Goal: Navigation & Orientation: Find specific page/section

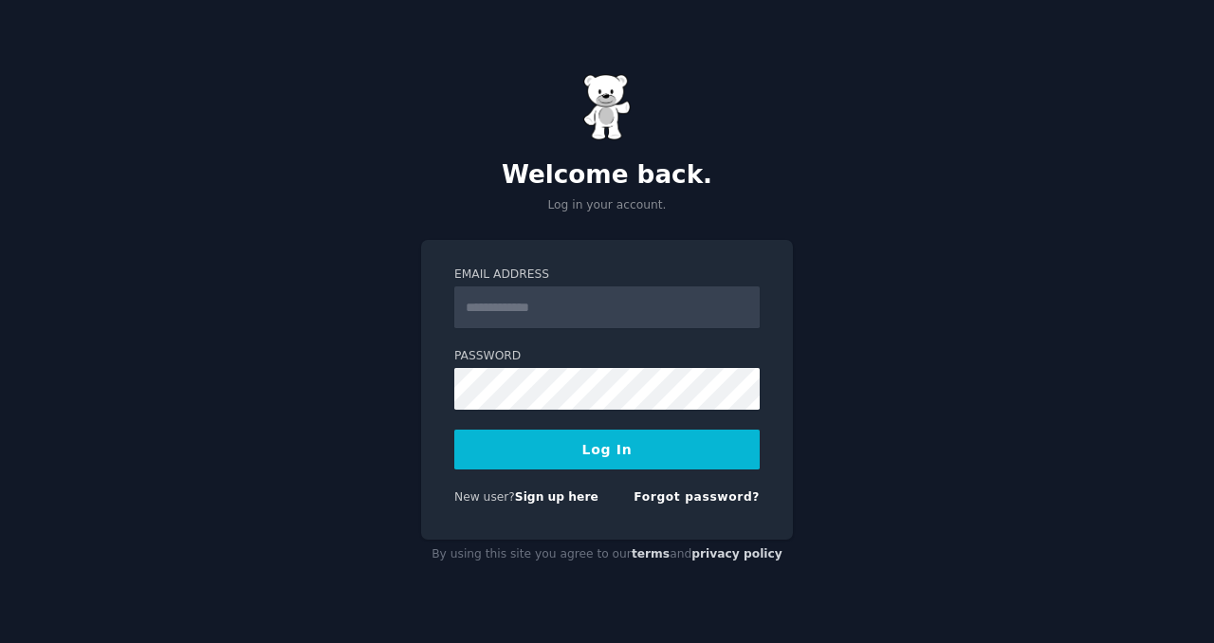
click at [594, 312] on input "Email Address" at bounding box center [607, 308] width 306 height 42
type input "**********"
click at [667, 453] on button "Log In" at bounding box center [607, 450] width 306 height 40
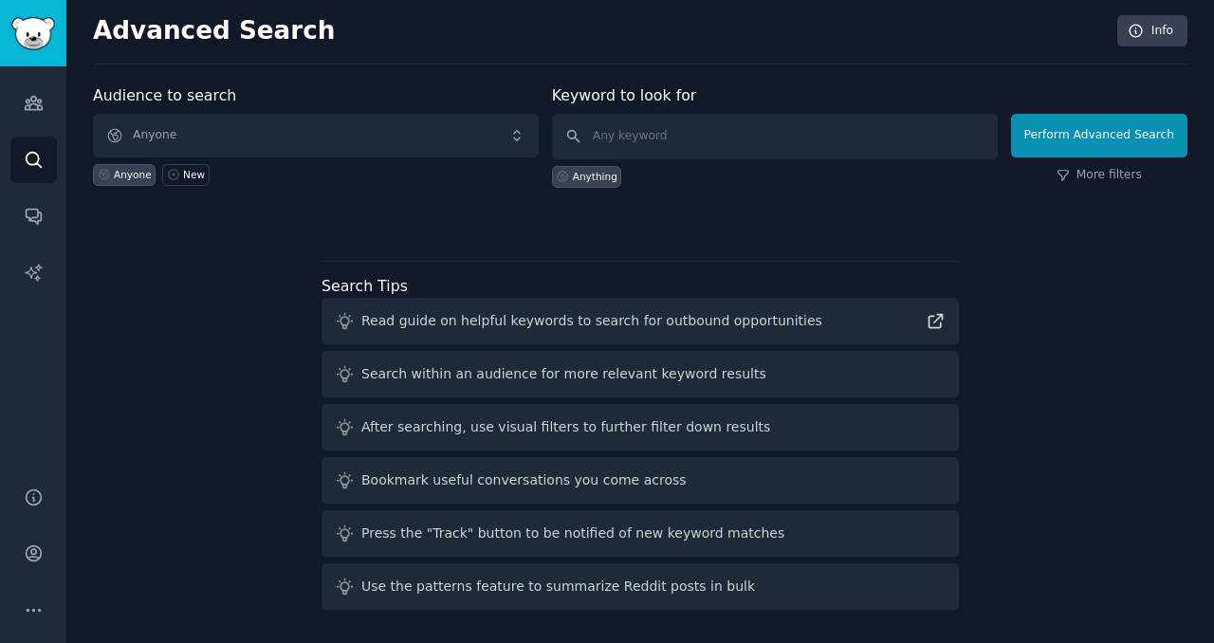
scroll to position [1, 0]
click at [38, 120] on link "Audiences" at bounding box center [33, 103] width 46 height 46
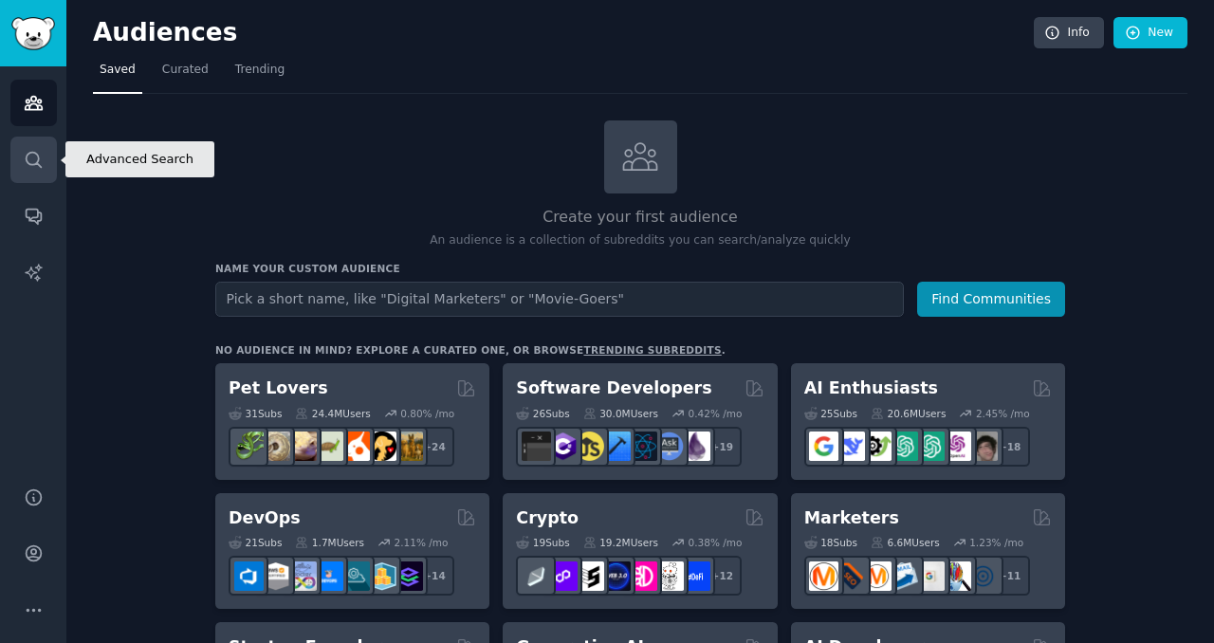
click at [39, 150] on icon "Sidebar" at bounding box center [34, 160] width 20 height 20
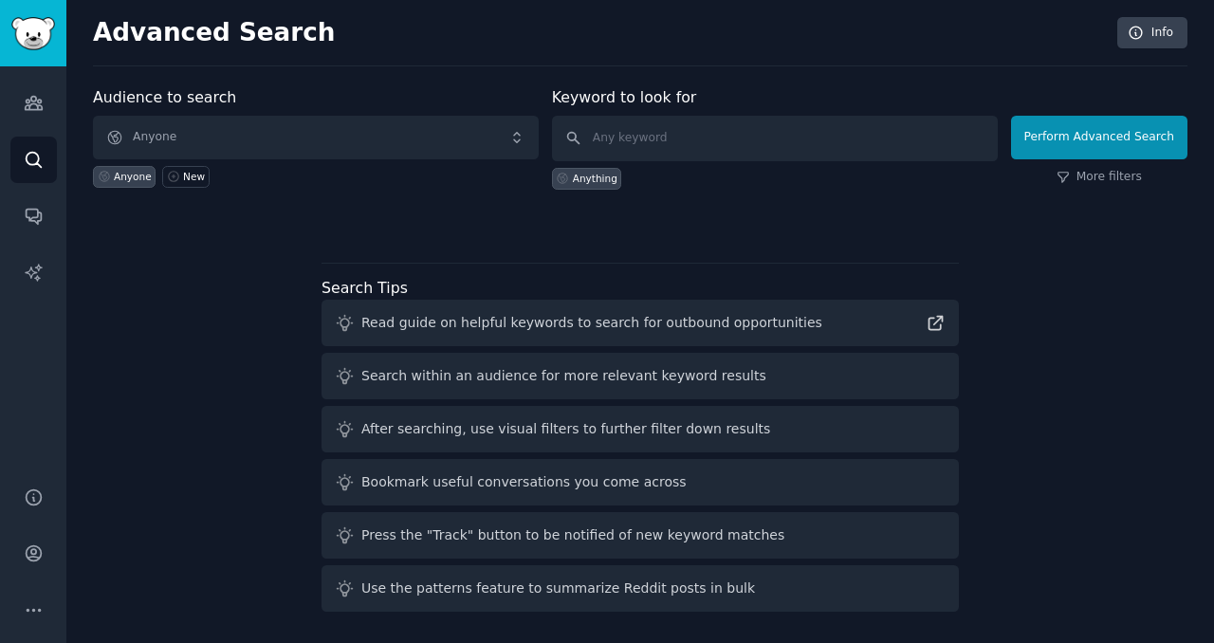
scroll to position [2, 0]
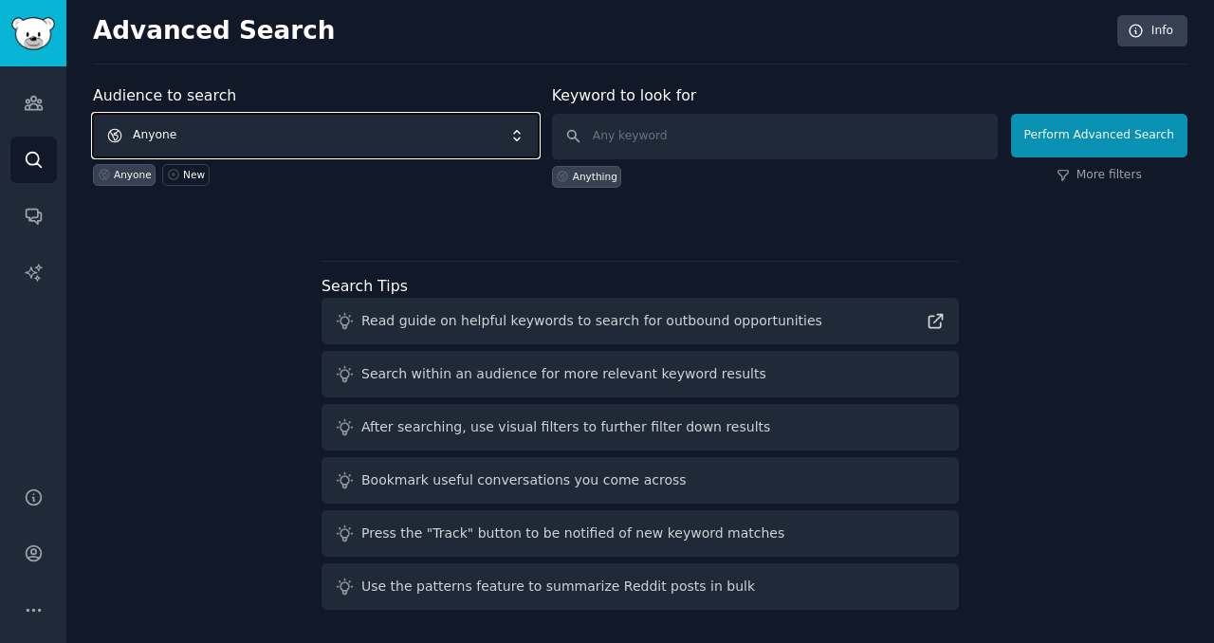
click at [376, 132] on span "Anyone" at bounding box center [316, 136] width 446 height 44
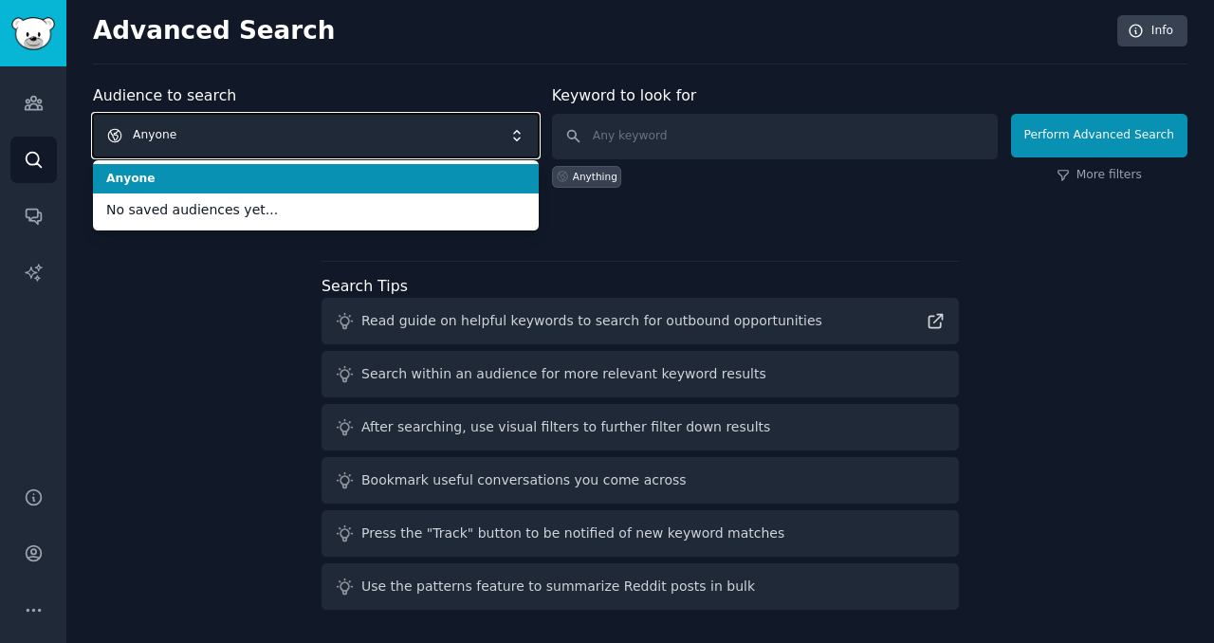
click at [498, 130] on span "Anyone" at bounding box center [316, 136] width 446 height 44
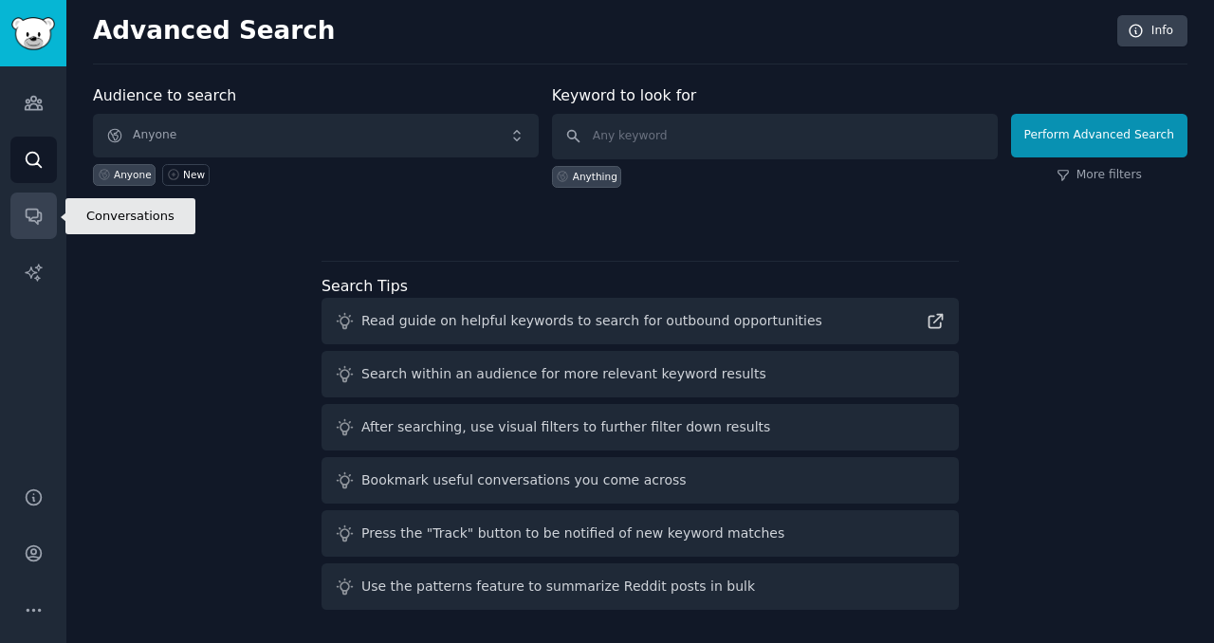
click at [35, 213] on icon "Sidebar" at bounding box center [34, 216] width 20 height 20
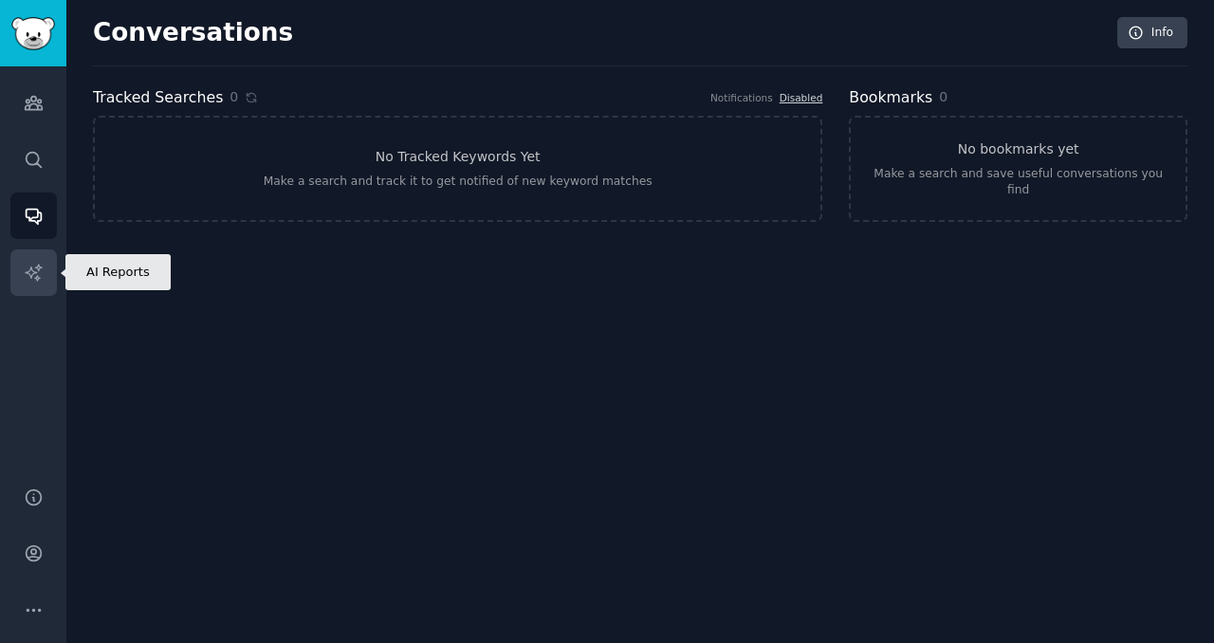
click at [31, 270] on icon "Sidebar" at bounding box center [33, 272] width 16 height 16
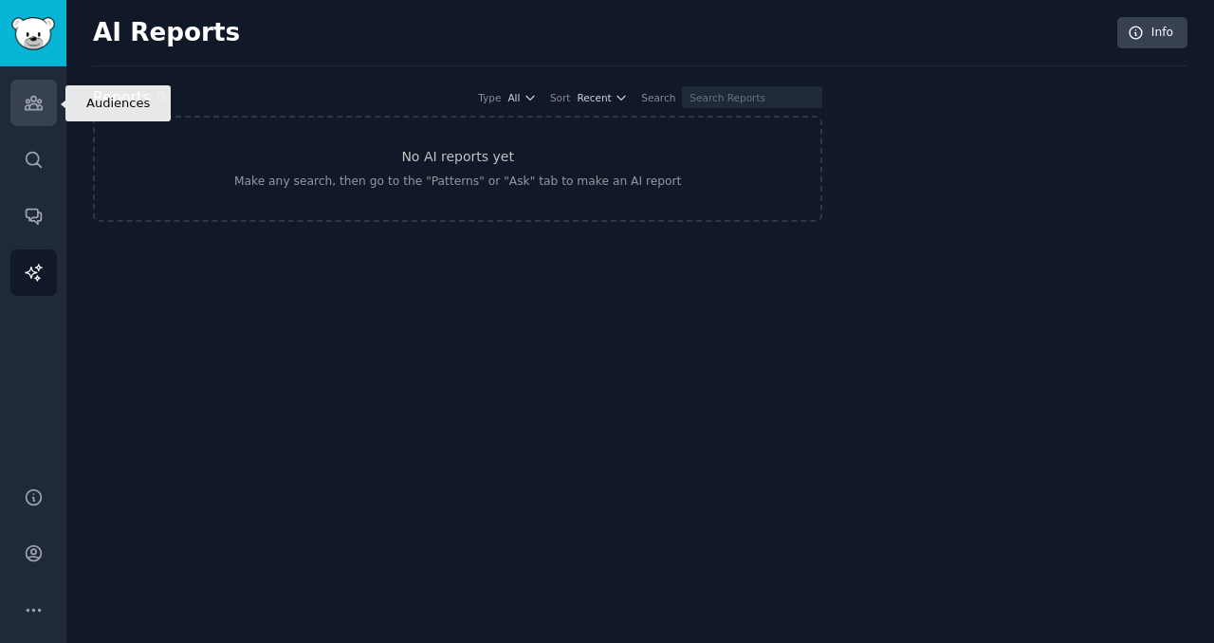
click at [40, 117] on link "Audiences" at bounding box center [33, 103] width 46 height 46
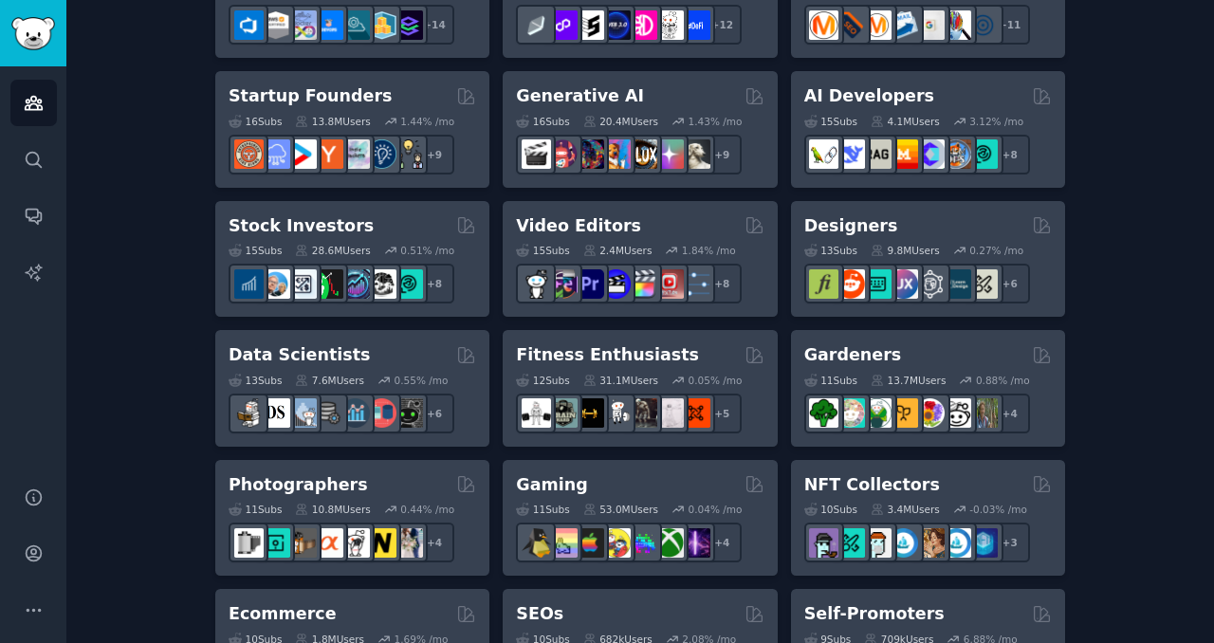
scroll to position [554, 0]
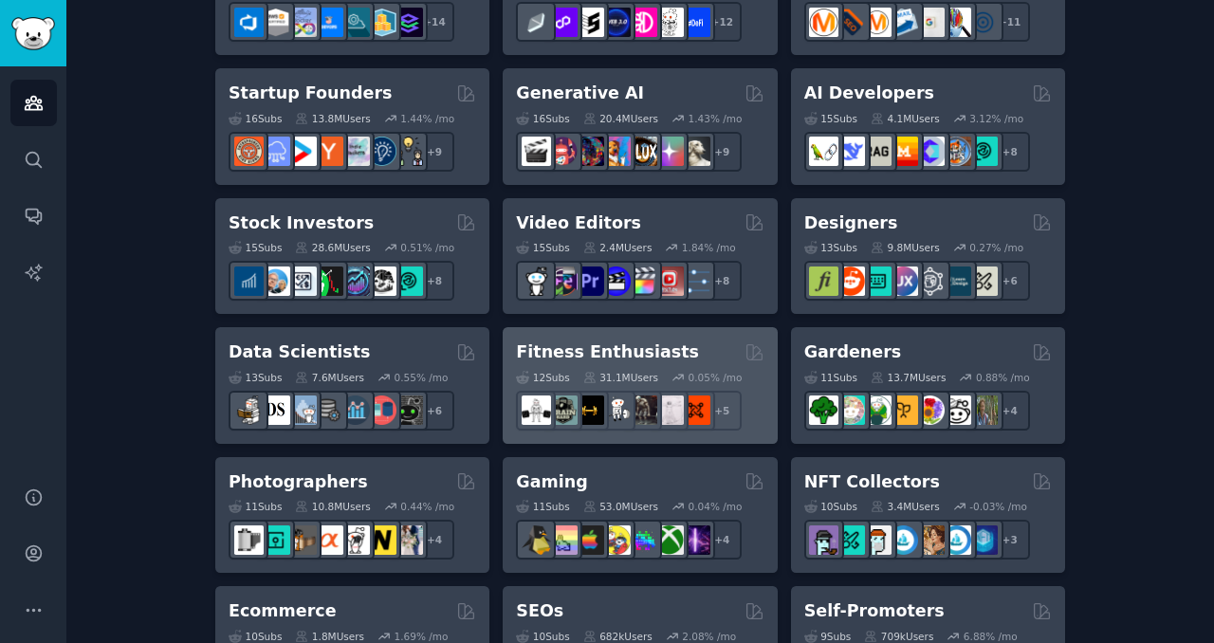
click at [744, 380] on div "12 Sub s 31.1M Users 0.05 % /mo" at bounding box center [640, 377] width 248 height 13
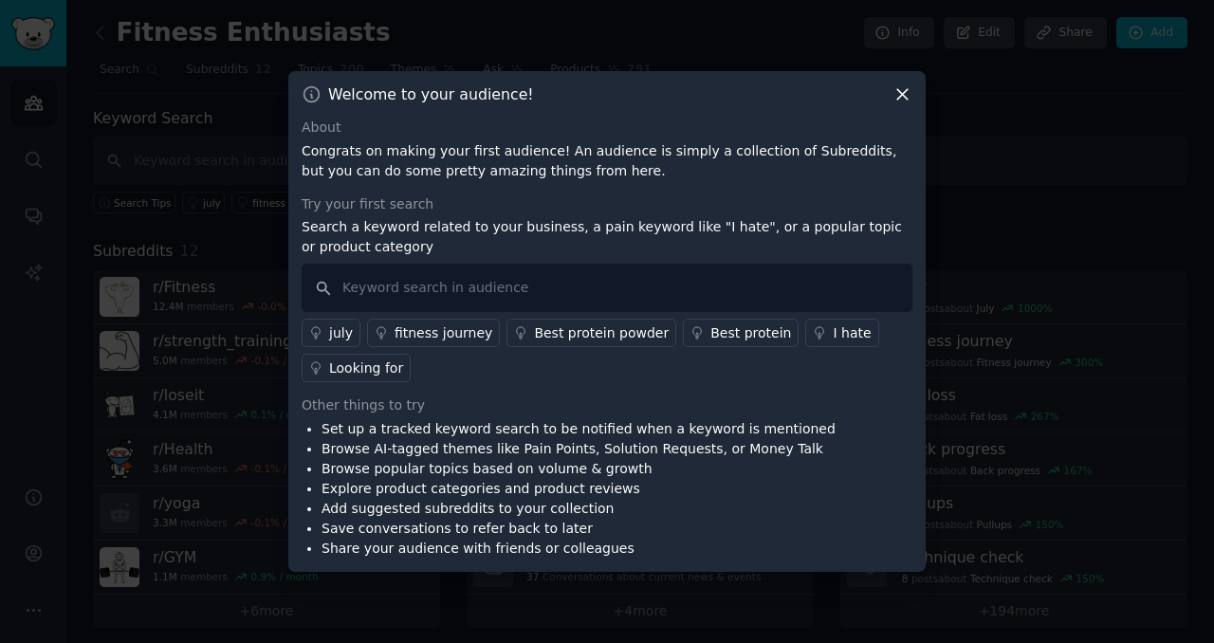
click at [900, 95] on icon at bounding box center [903, 94] width 20 height 20
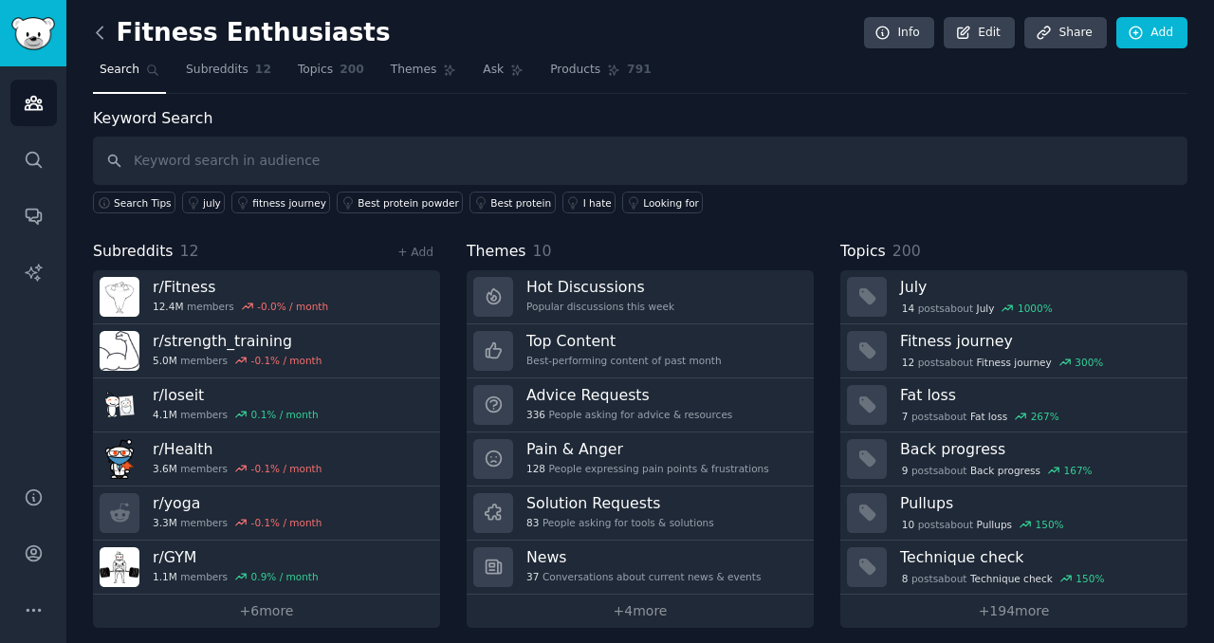
click at [101, 36] on icon at bounding box center [100, 32] width 6 height 11
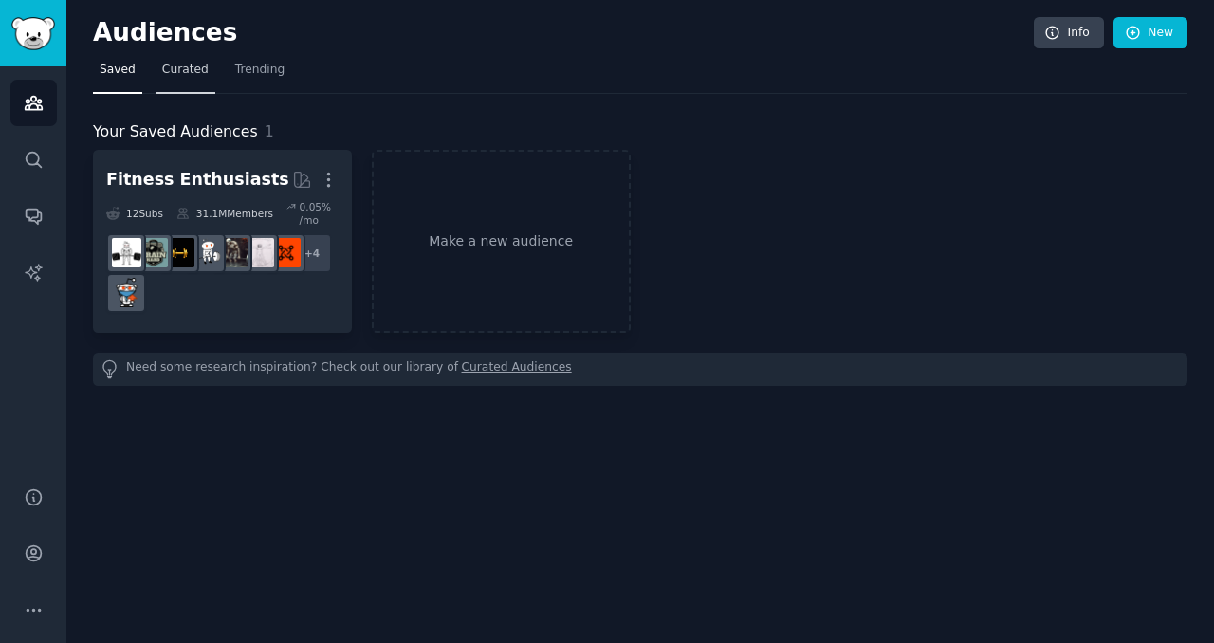
click at [196, 72] on span "Curated" at bounding box center [185, 70] width 46 height 17
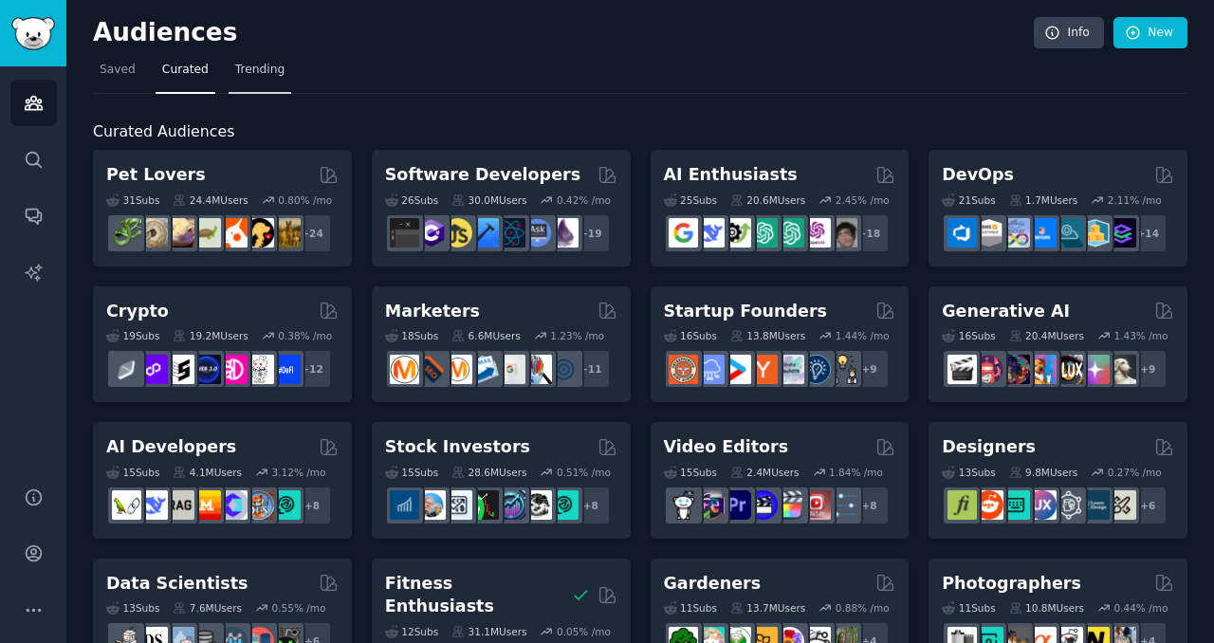
click at [241, 84] on link "Trending" at bounding box center [260, 74] width 63 height 39
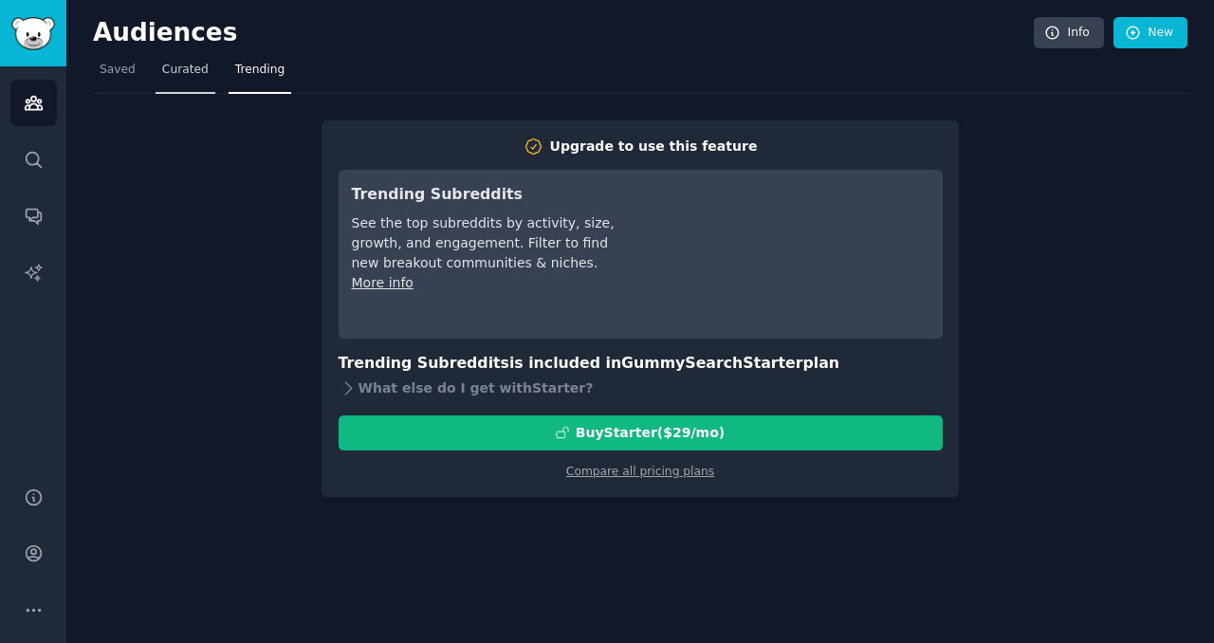
click at [191, 70] on span "Curated" at bounding box center [185, 70] width 46 height 17
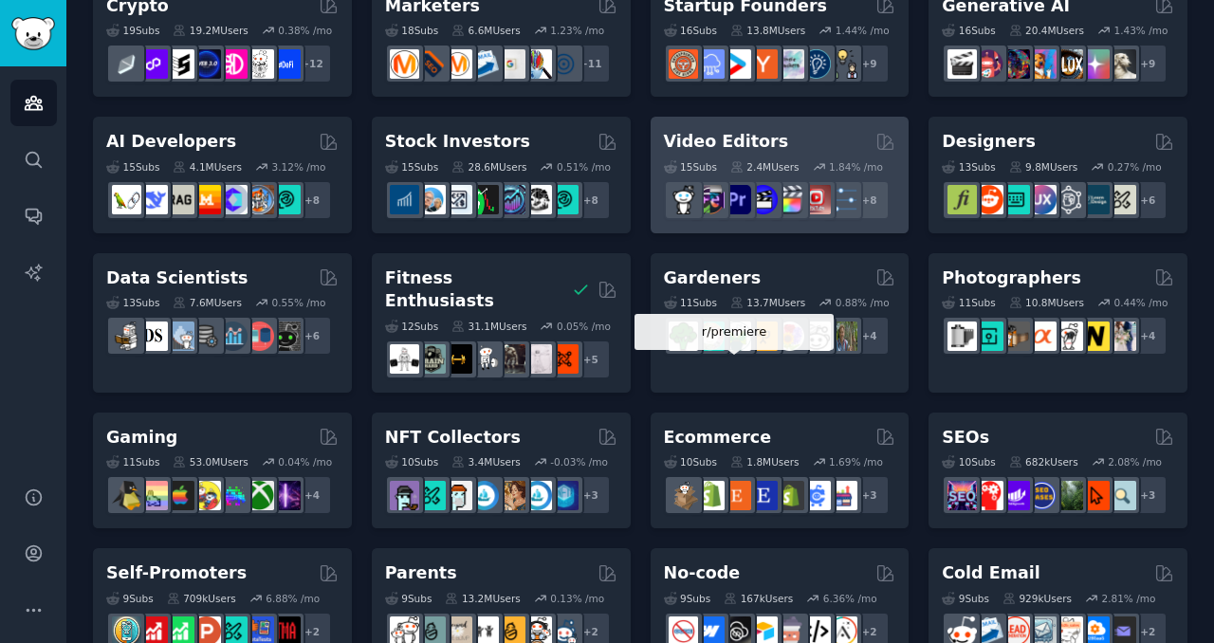
scroll to position [306, 0]
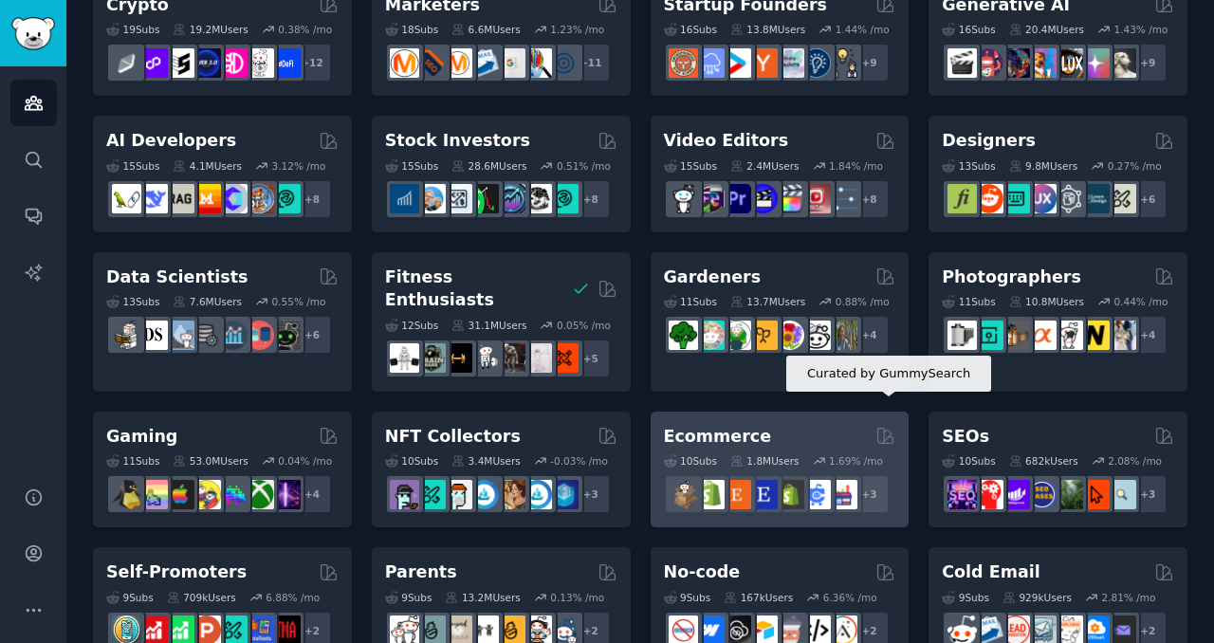
click at [883, 426] on icon at bounding box center [886, 436] width 20 height 20
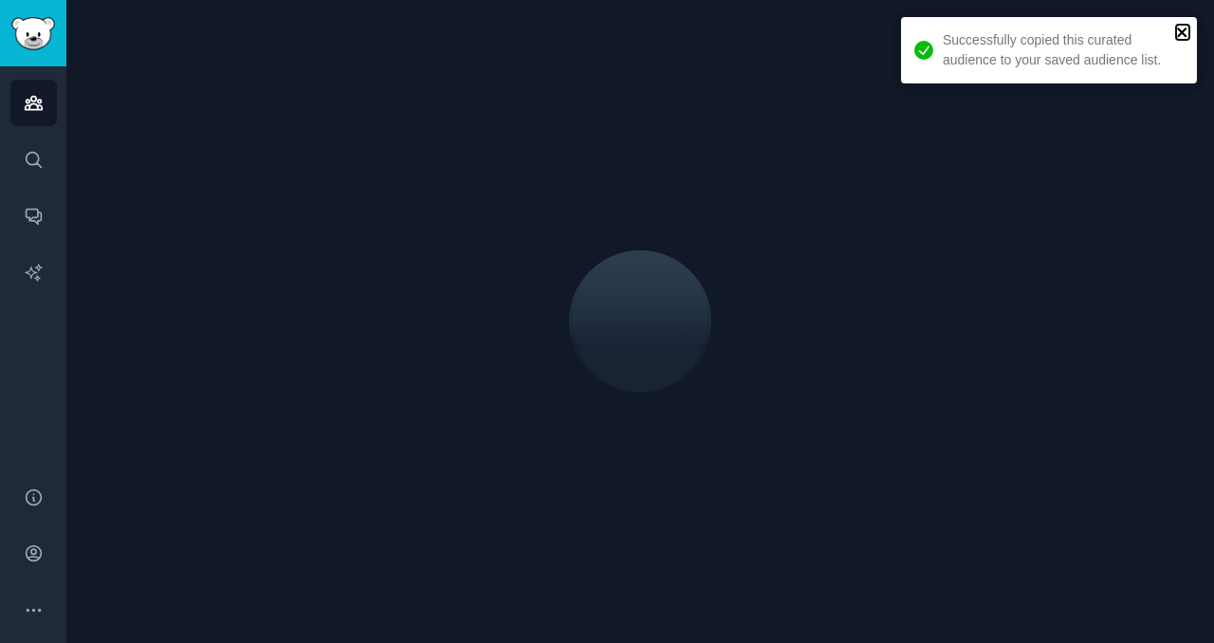
click at [1177, 27] on icon "close" at bounding box center [1183, 32] width 13 height 15
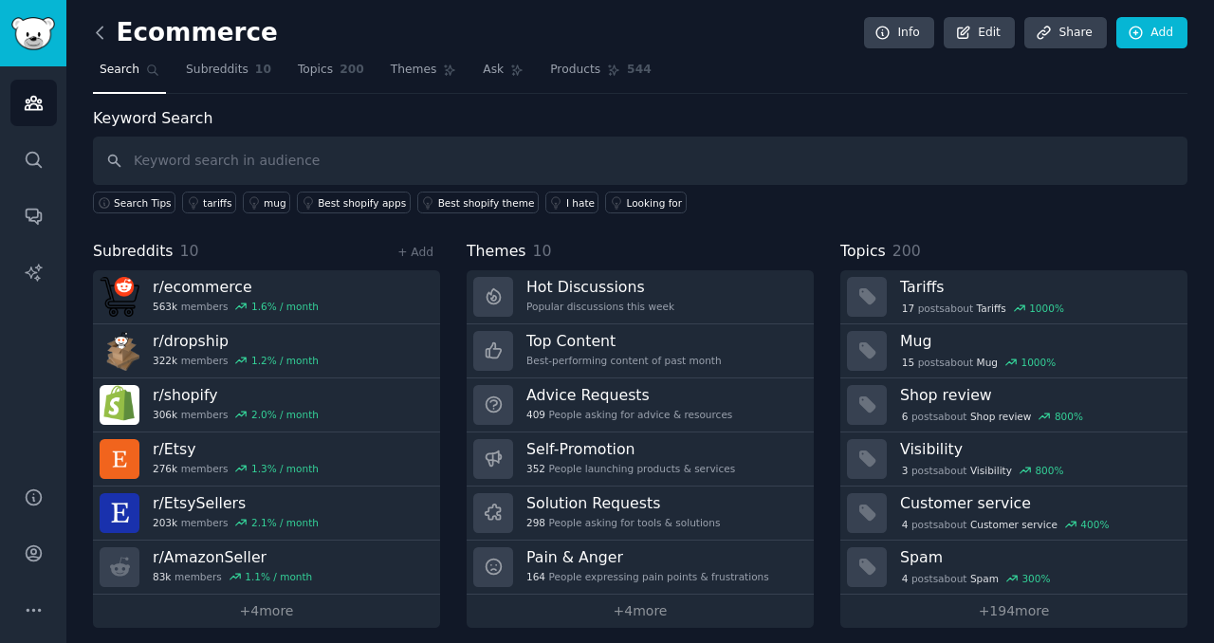
click at [106, 33] on icon at bounding box center [100, 33] width 20 height 20
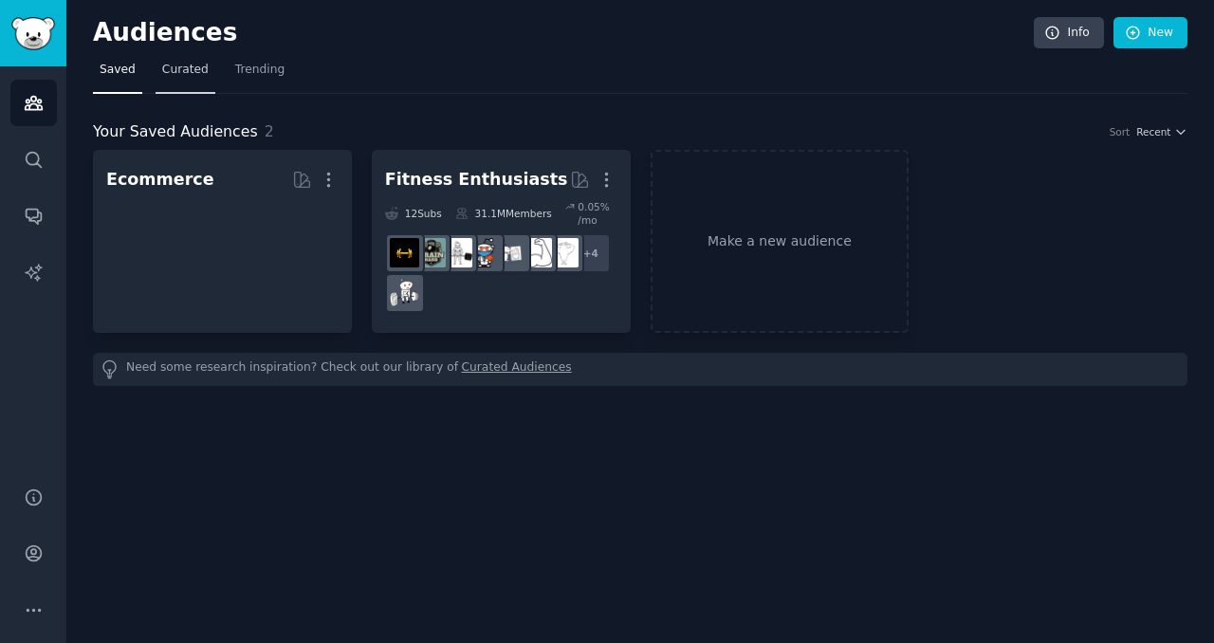
click at [175, 56] on link "Curated" at bounding box center [186, 74] width 60 height 39
